Goal: Communication & Community: Ask a question

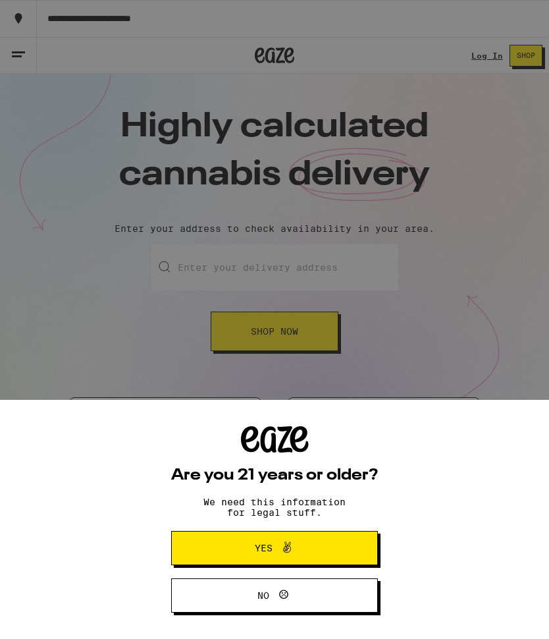
click at [331, 538] on button "Yes" at bounding box center [274, 548] width 207 height 34
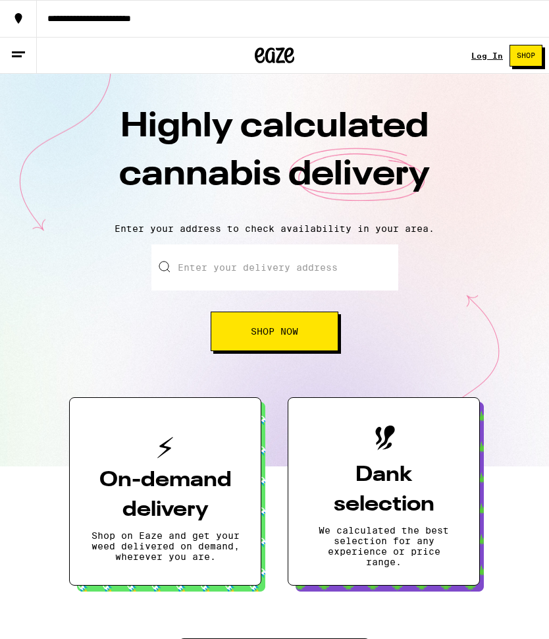
click at [492, 56] on link "Log In" at bounding box center [488, 55] width 32 height 9
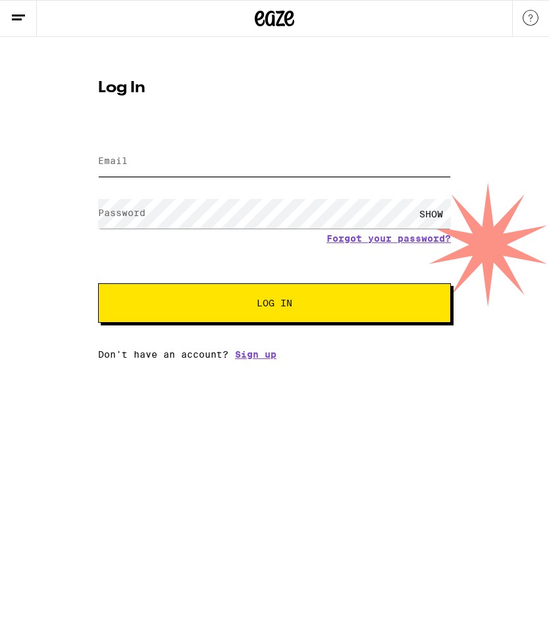
click at [298, 167] on input "Email" at bounding box center [274, 162] width 353 height 30
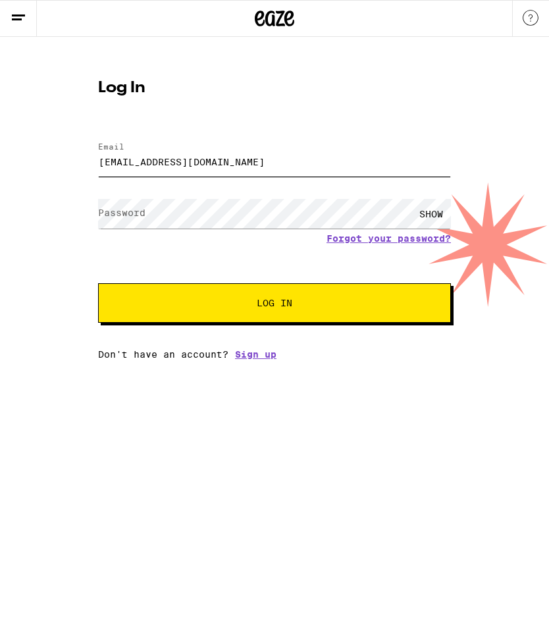
type input "[EMAIL_ADDRESS][DOMAIN_NAME]"
click at [337, 314] on button "Log In" at bounding box center [274, 303] width 353 height 40
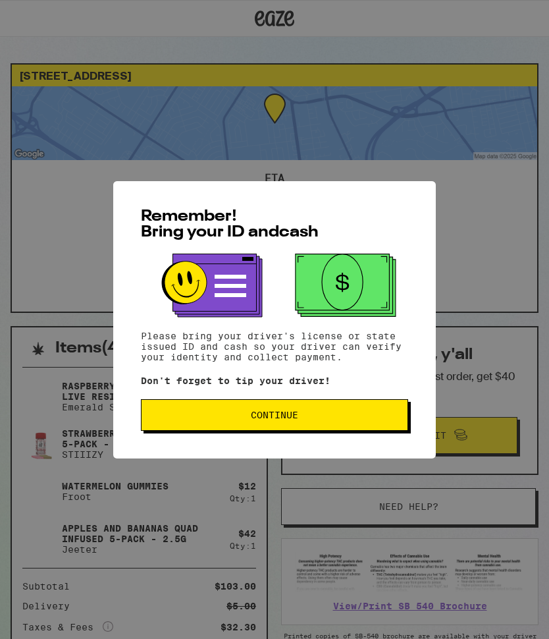
click at [355, 428] on button "Continue" at bounding box center [274, 415] width 267 height 32
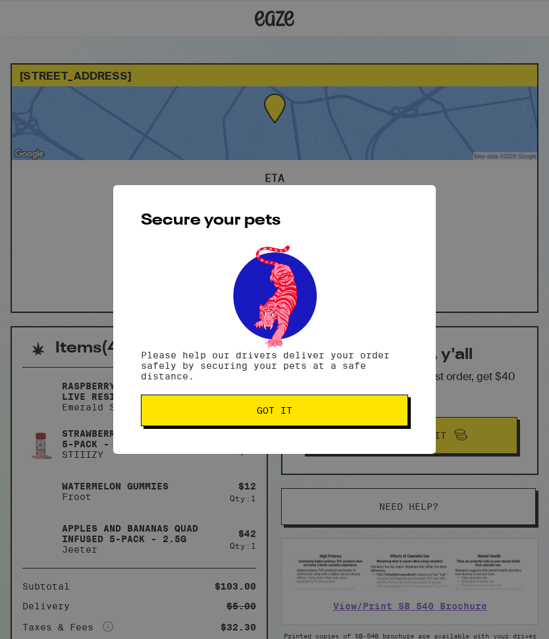
click at [363, 410] on span "Got it" at bounding box center [274, 410] width 245 height 9
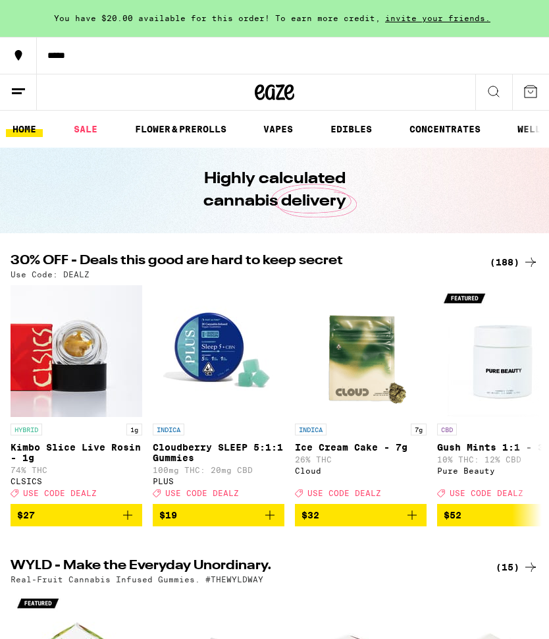
click at [18, 49] on icon at bounding box center [19, 55] width 16 height 16
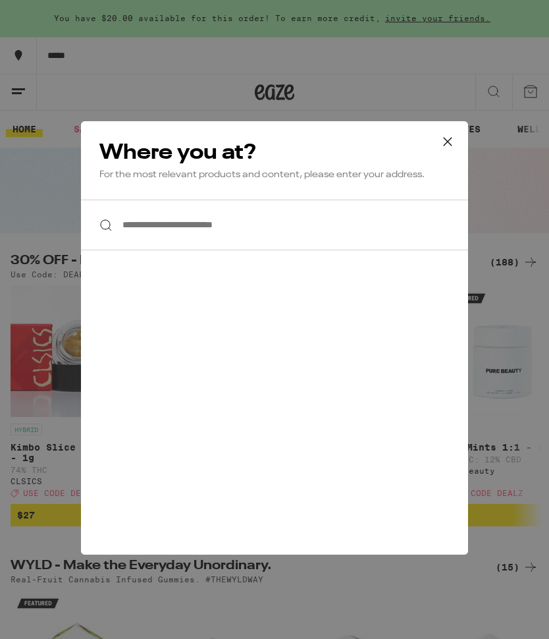
click at [456, 137] on icon at bounding box center [448, 142] width 20 height 20
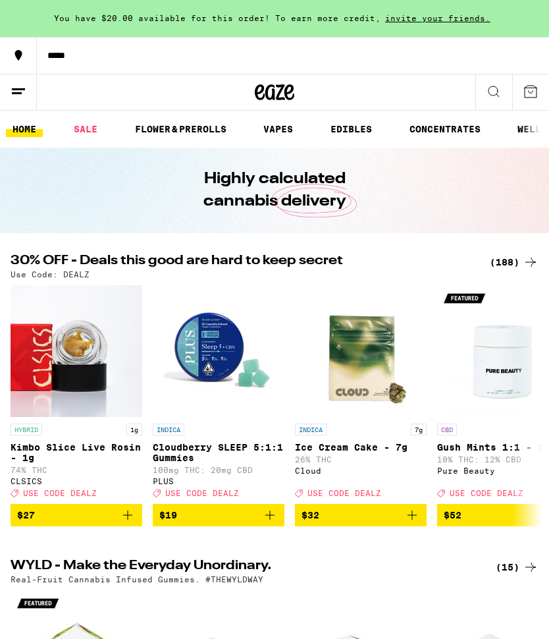
click at [18, 97] on icon at bounding box center [19, 92] width 16 height 16
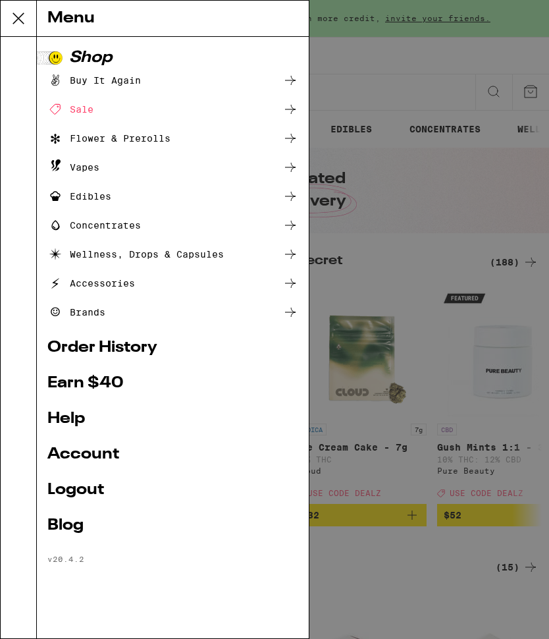
click at [67, 456] on link "Account" at bounding box center [172, 455] width 251 height 16
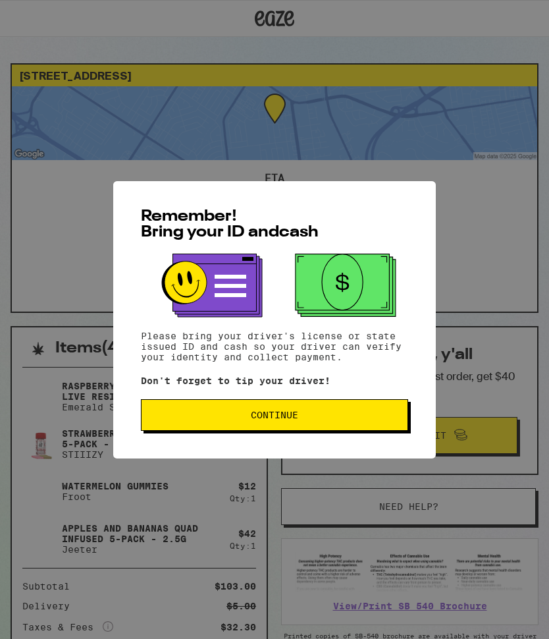
click at [335, 426] on button "Continue" at bounding box center [274, 415] width 267 height 32
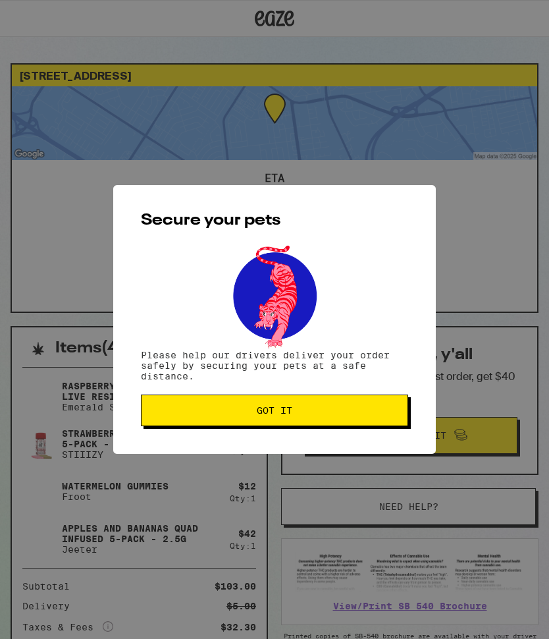
click at [341, 415] on span "Got it" at bounding box center [274, 410] width 245 height 9
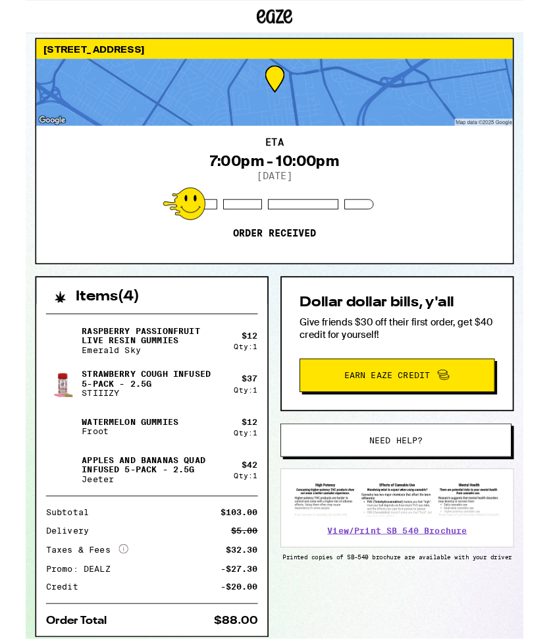
scroll to position [142, 0]
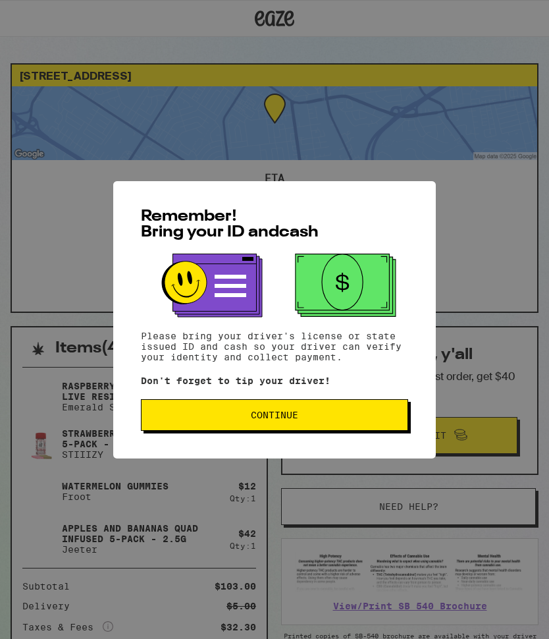
click at [351, 420] on span "Continue" at bounding box center [274, 414] width 245 height 9
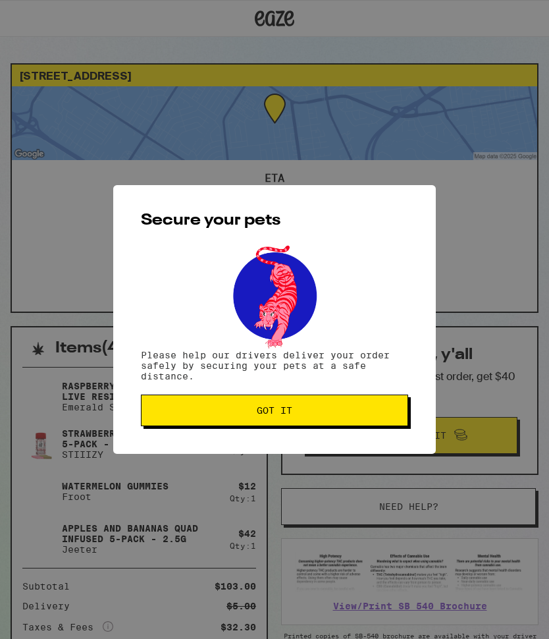
click at [350, 418] on button "Got it" at bounding box center [274, 411] width 267 height 32
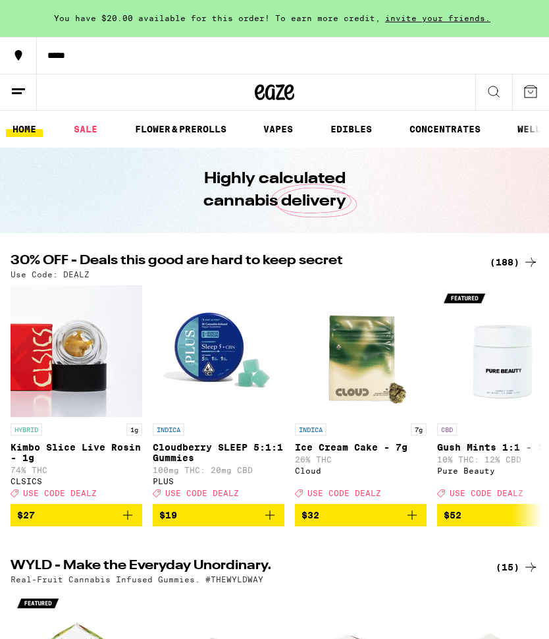
click at [22, 95] on icon at bounding box center [19, 92] width 16 height 16
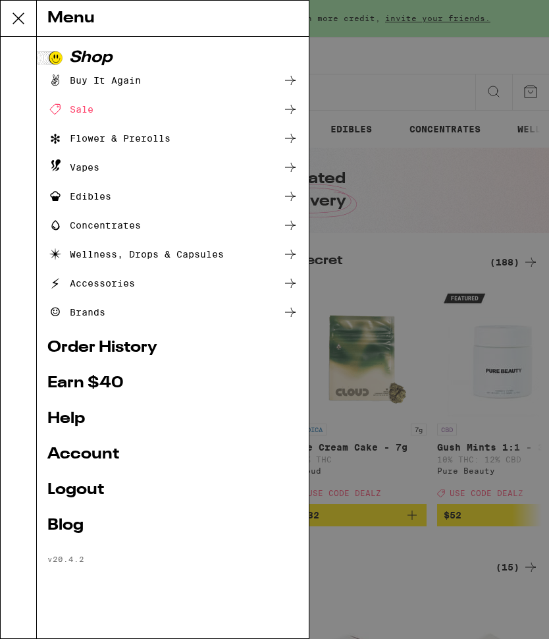
click at [70, 451] on link "Account" at bounding box center [172, 455] width 251 height 16
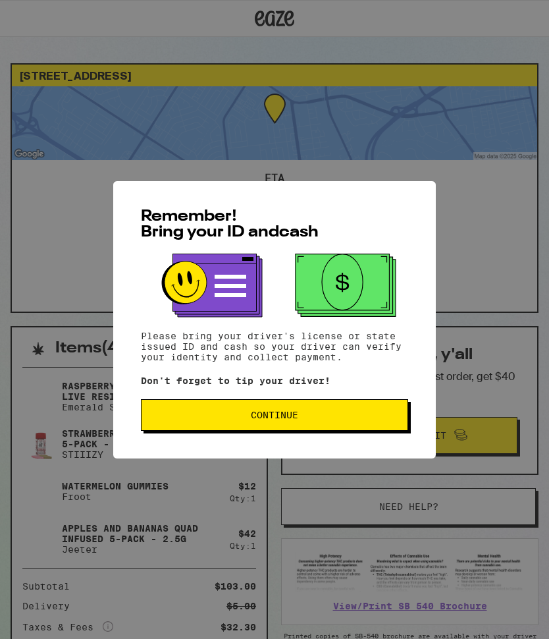
click at [336, 420] on span "Continue" at bounding box center [274, 414] width 245 height 9
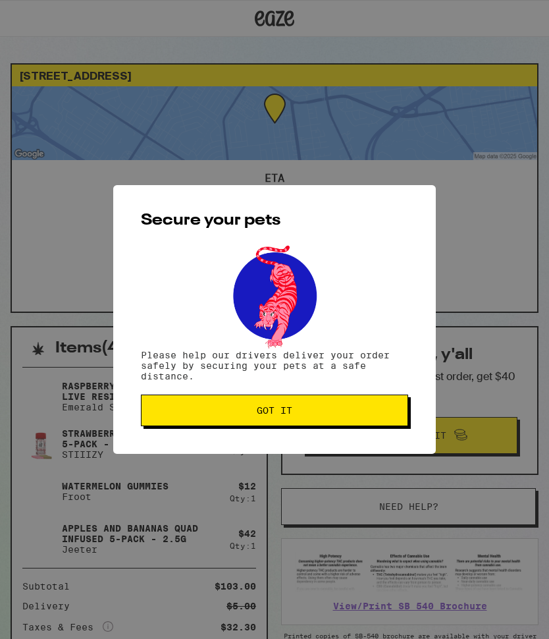
click at [346, 412] on span "Got it" at bounding box center [274, 410] width 245 height 9
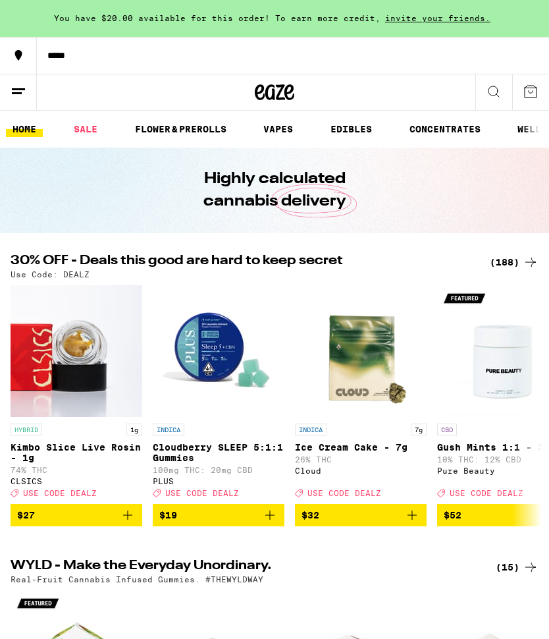
click at [24, 89] on line at bounding box center [18, 89] width 13 height 0
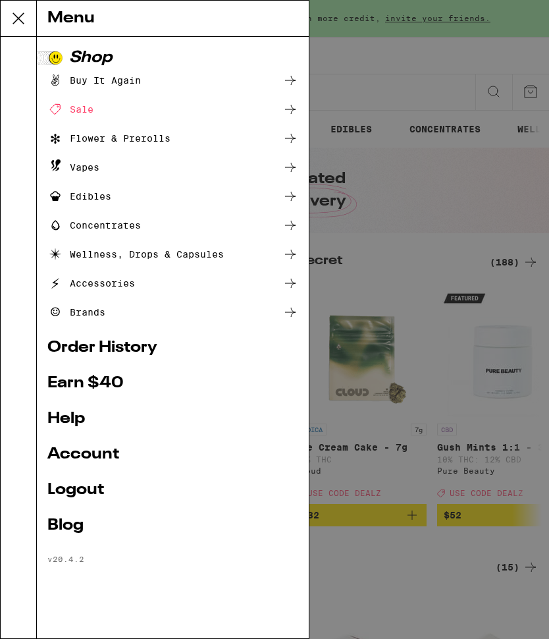
click at [72, 485] on link "Logout" at bounding box center [172, 490] width 251 height 16
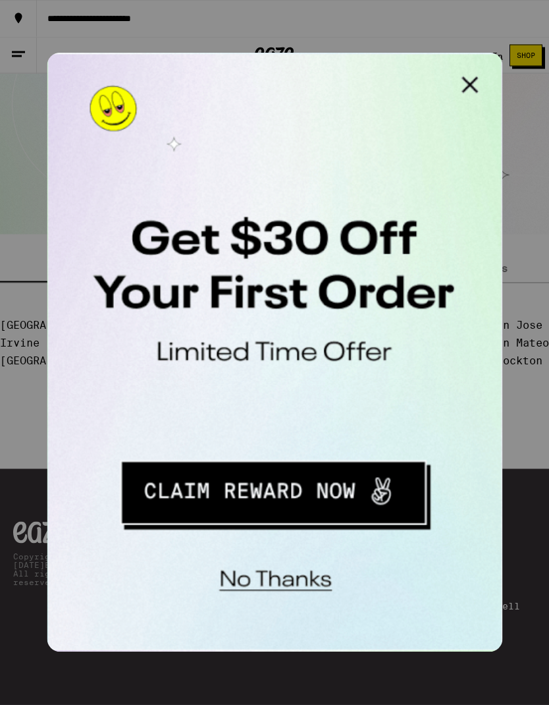
scroll to position [2139, 0]
click at [213, 69] on button "Close Modal" at bounding box center [213, 66] width 26 height 26
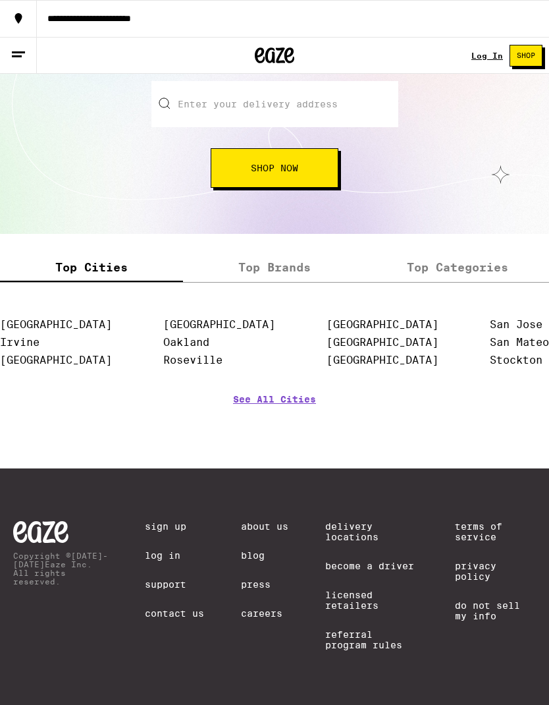
click at [366, 537] on link "Delivery Locations" at bounding box center [371, 531] width 93 height 21
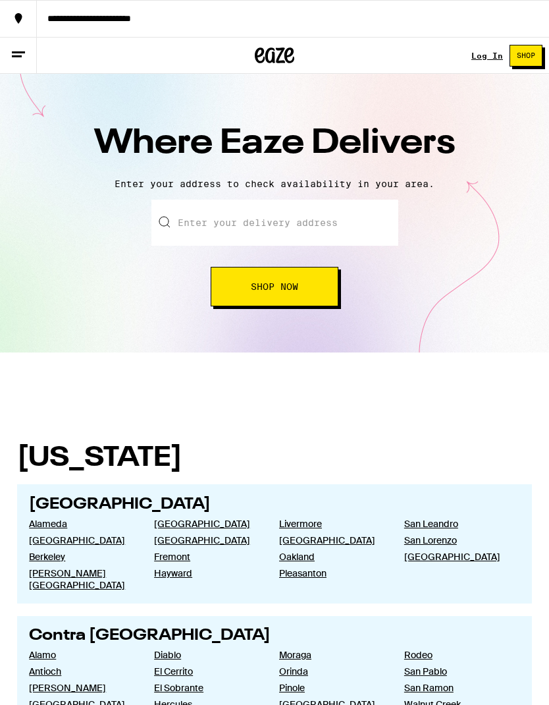
click at [353, 225] on input "text" at bounding box center [274, 223] width 247 height 46
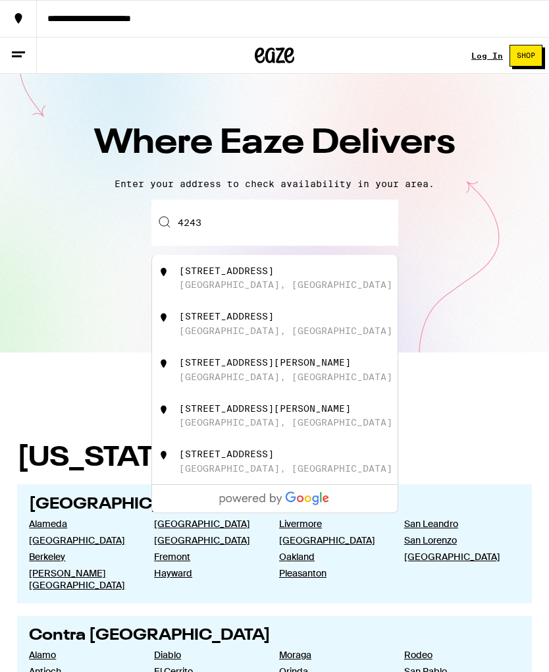
click at [268, 287] on div "4243 Laurel Street Fremont, CA" at bounding box center [296, 277] width 235 height 25
type input "4243 Laurel Street, Fremont, CA"
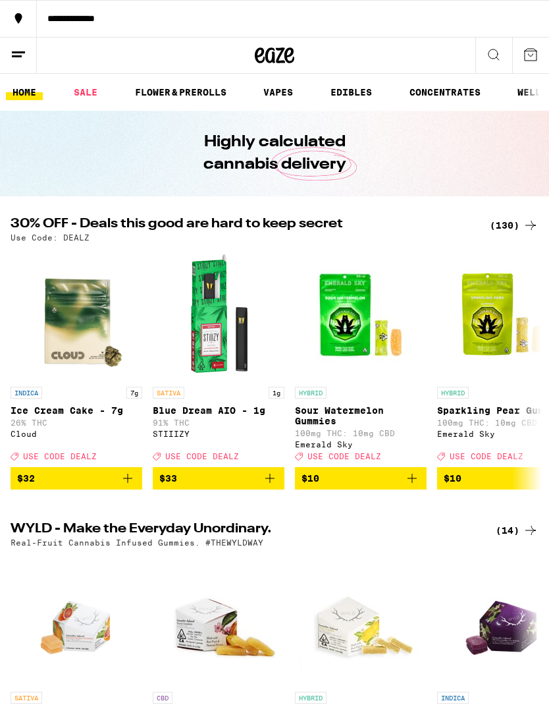
click at [22, 52] on line at bounding box center [18, 52] width 13 height 0
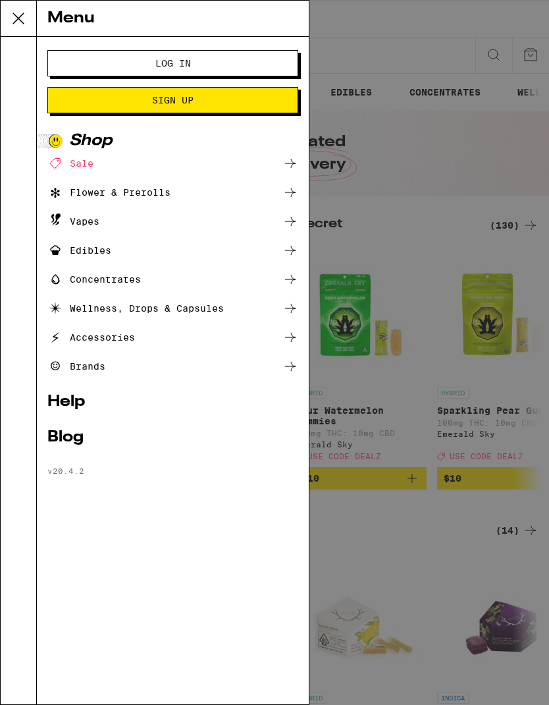
click at [121, 57] on button "Log In" at bounding box center [172, 63] width 251 height 26
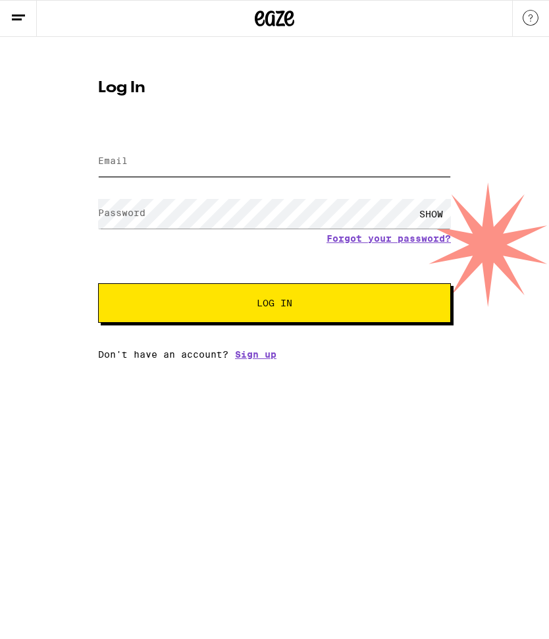
click at [231, 165] on input "Email" at bounding box center [274, 162] width 353 height 30
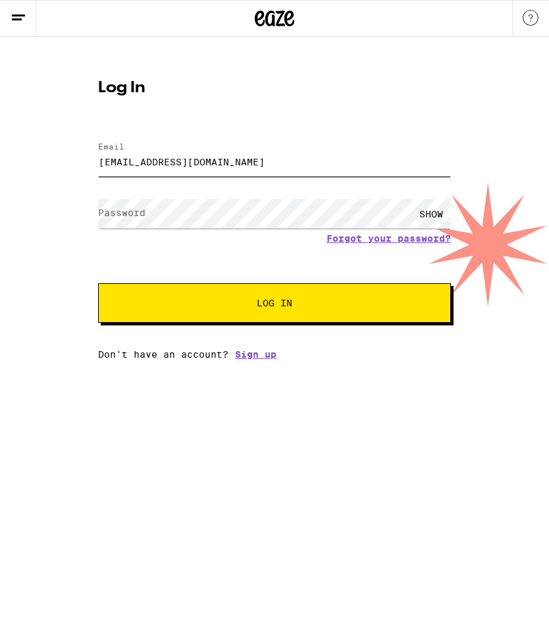
type input "[EMAIL_ADDRESS][DOMAIN_NAME]"
click at [334, 308] on span "Log In" at bounding box center [274, 302] width 246 height 9
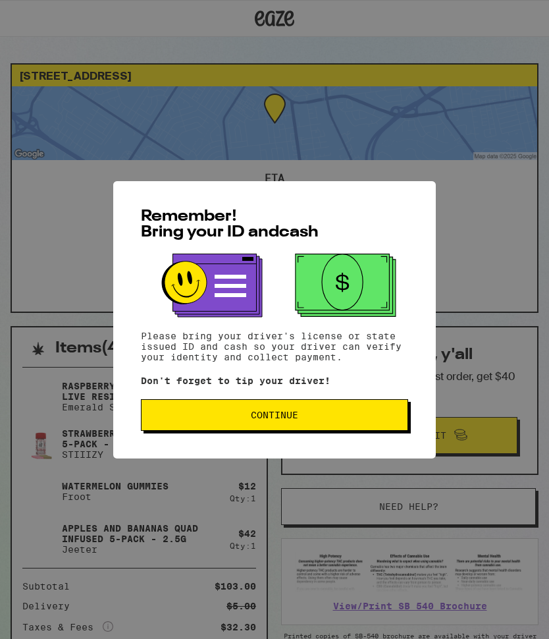
click at [330, 418] on span "Continue" at bounding box center [274, 414] width 245 height 9
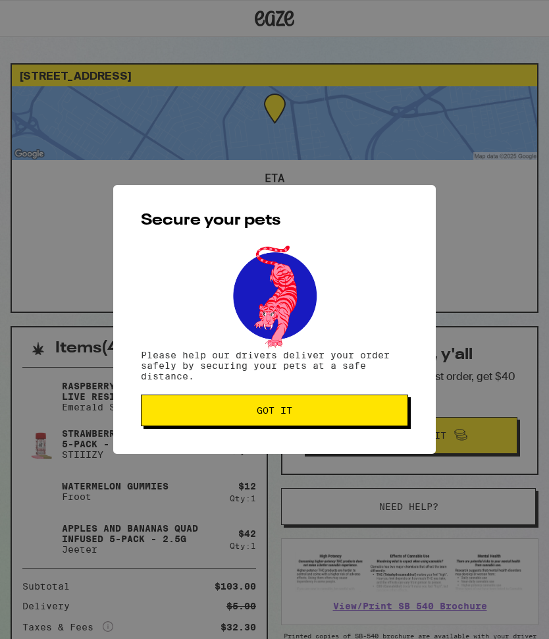
click at [354, 405] on button "Got it" at bounding box center [274, 411] width 267 height 32
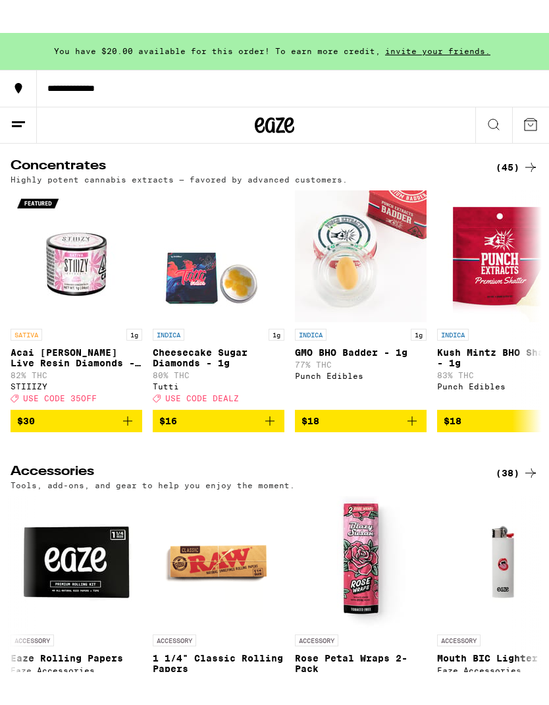
scroll to position [5646, 0]
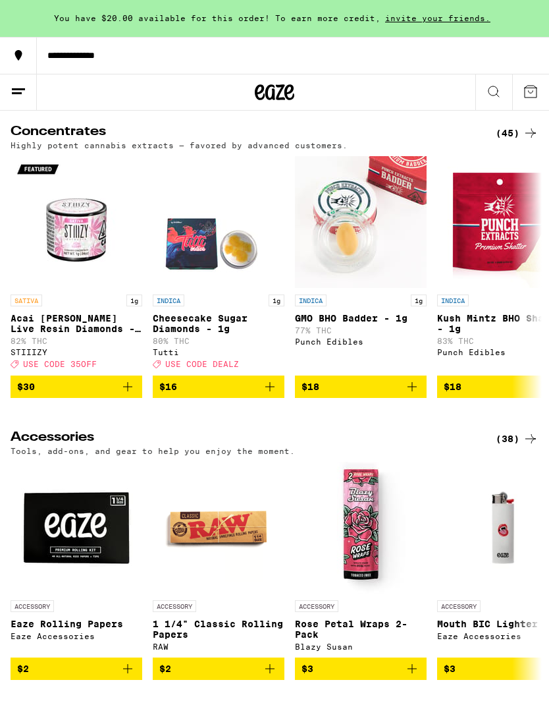
click at [23, 85] on icon at bounding box center [19, 92] width 16 height 16
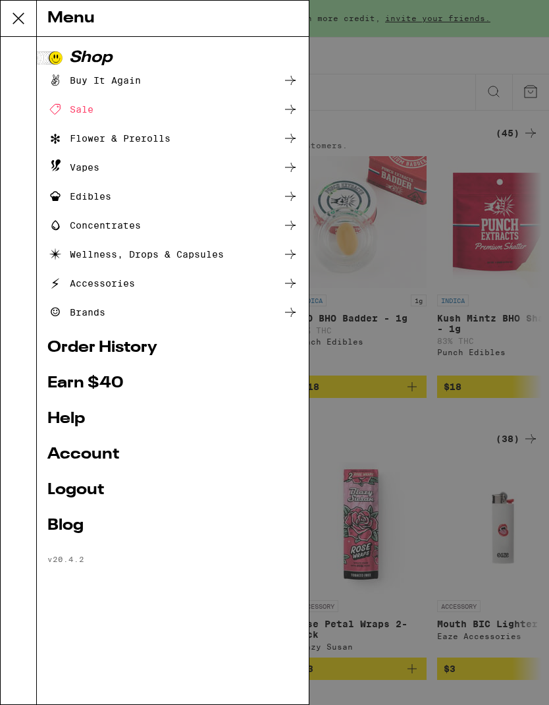
click at [61, 417] on link "Help" at bounding box center [172, 419] width 251 height 16
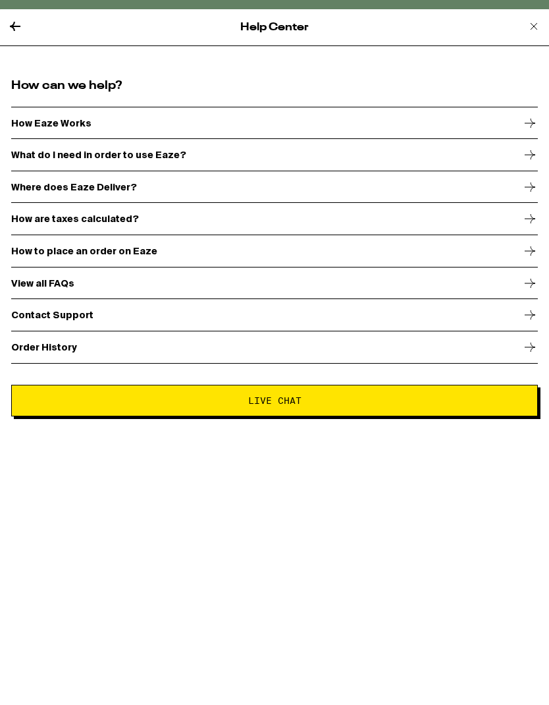
click at [28, 317] on p "Contact Support" at bounding box center [52, 315] width 82 height 11
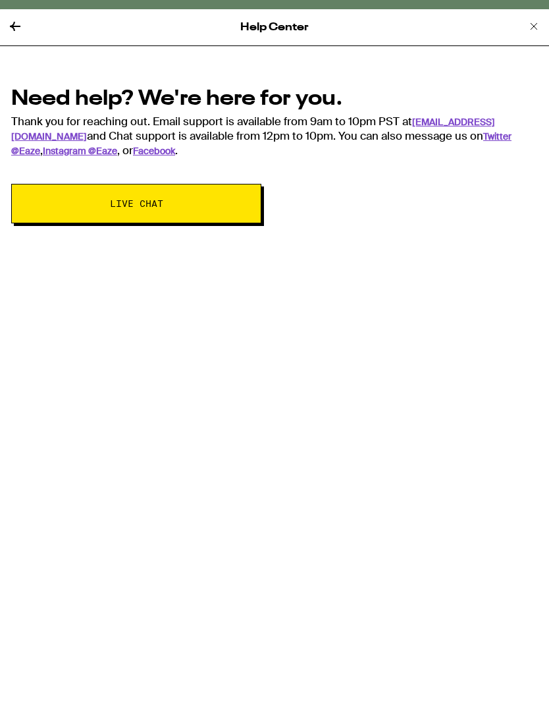
click at [11, 26] on icon at bounding box center [15, 26] width 11 height 9
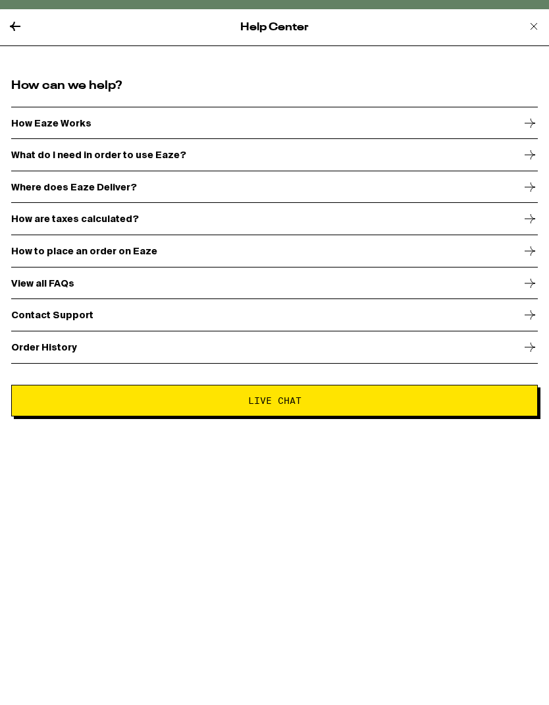
click at [22, 18] on icon at bounding box center [15, 26] width 16 height 16
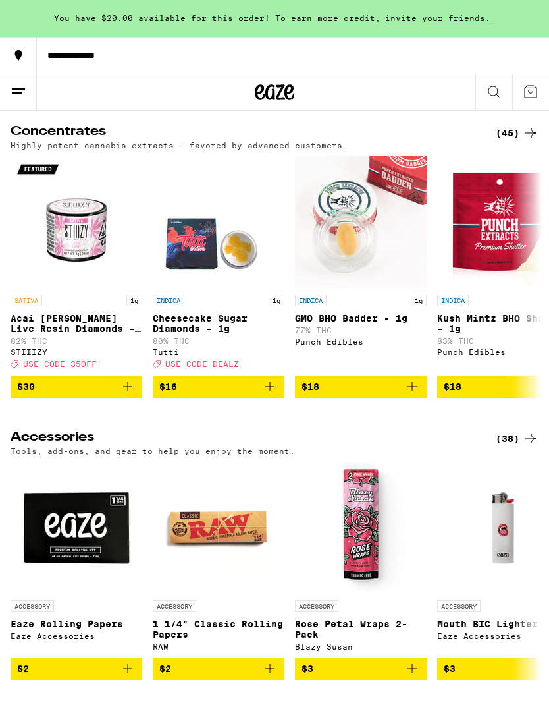
click at [18, 43] on div at bounding box center [18, 55] width 37 height 37
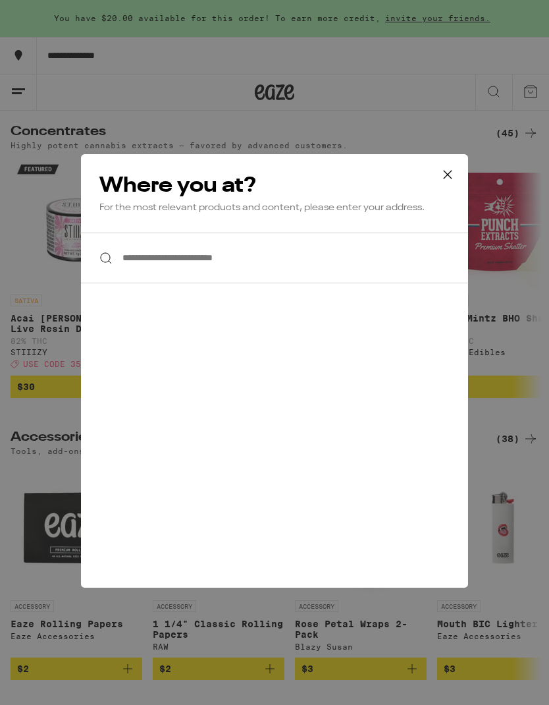
click at [448, 175] on icon at bounding box center [448, 175] width 8 height 8
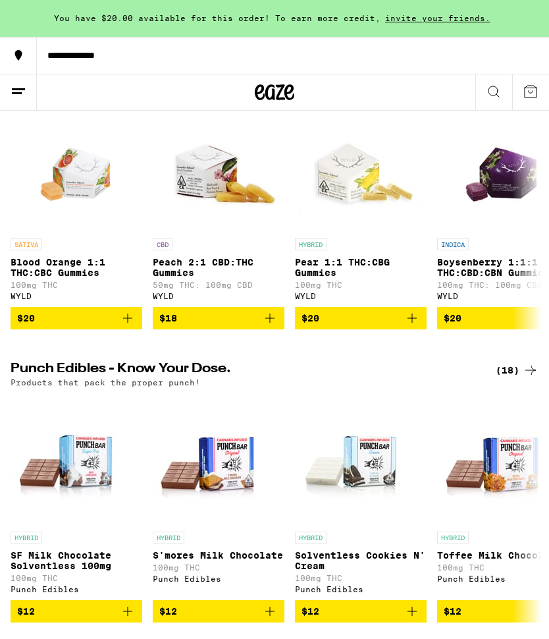
scroll to position [472, 0]
